Goal: Obtain resource: Obtain resource

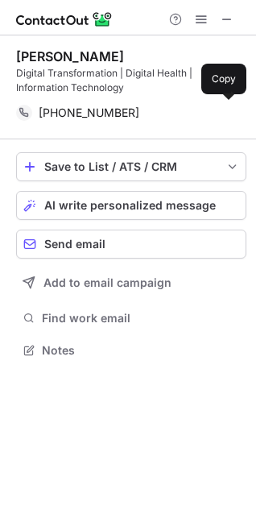
scroll to position [339, 256]
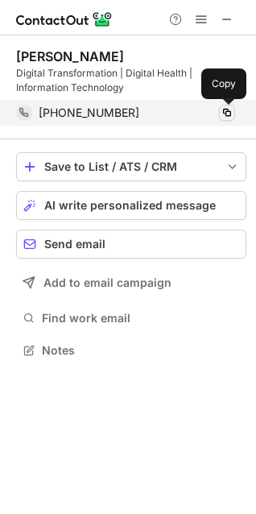
click at [223, 113] on span at bounding box center [227, 112] width 13 height 13
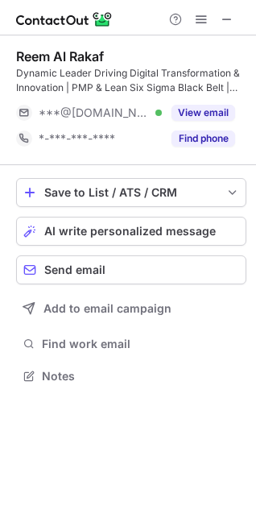
scroll to position [365, 256]
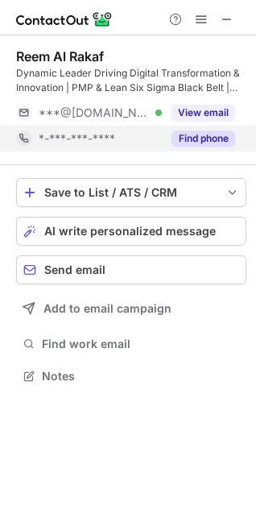
click at [213, 131] on button "Find phone" at bounding box center [204, 138] width 64 height 16
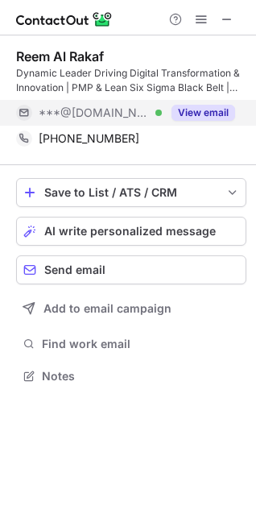
click at [204, 111] on button "View email" at bounding box center [204, 113] width 64 height 16
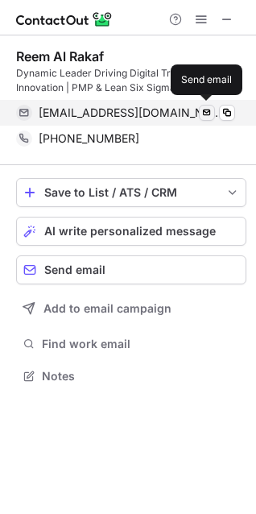
click at [206, 114] on span at bounding box center [207, 112] width 13 height 13
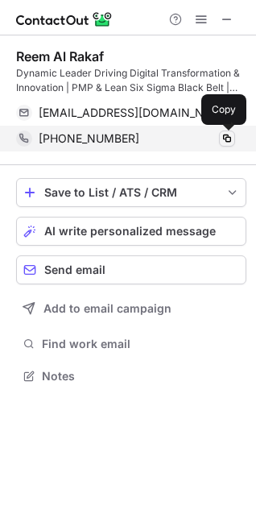
click at [222, 136] on span at bounding box center [227, 138] width 13 height 13
click at [229, 141] on span at bounding box center [227, 138] width 13 height 13
click at [229, 139] on span at bounding box center [227, 138] width 13 height 13
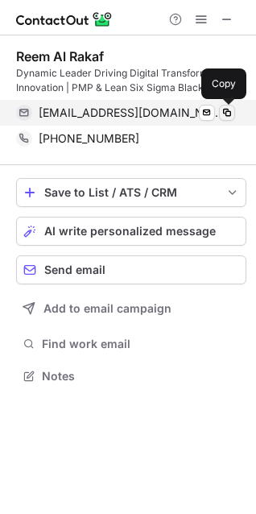
click at [221, 114] on span at bounding box center [227, 112] width 13 height 13
